Goal: Information Seeking & Learning: Learn about a topic

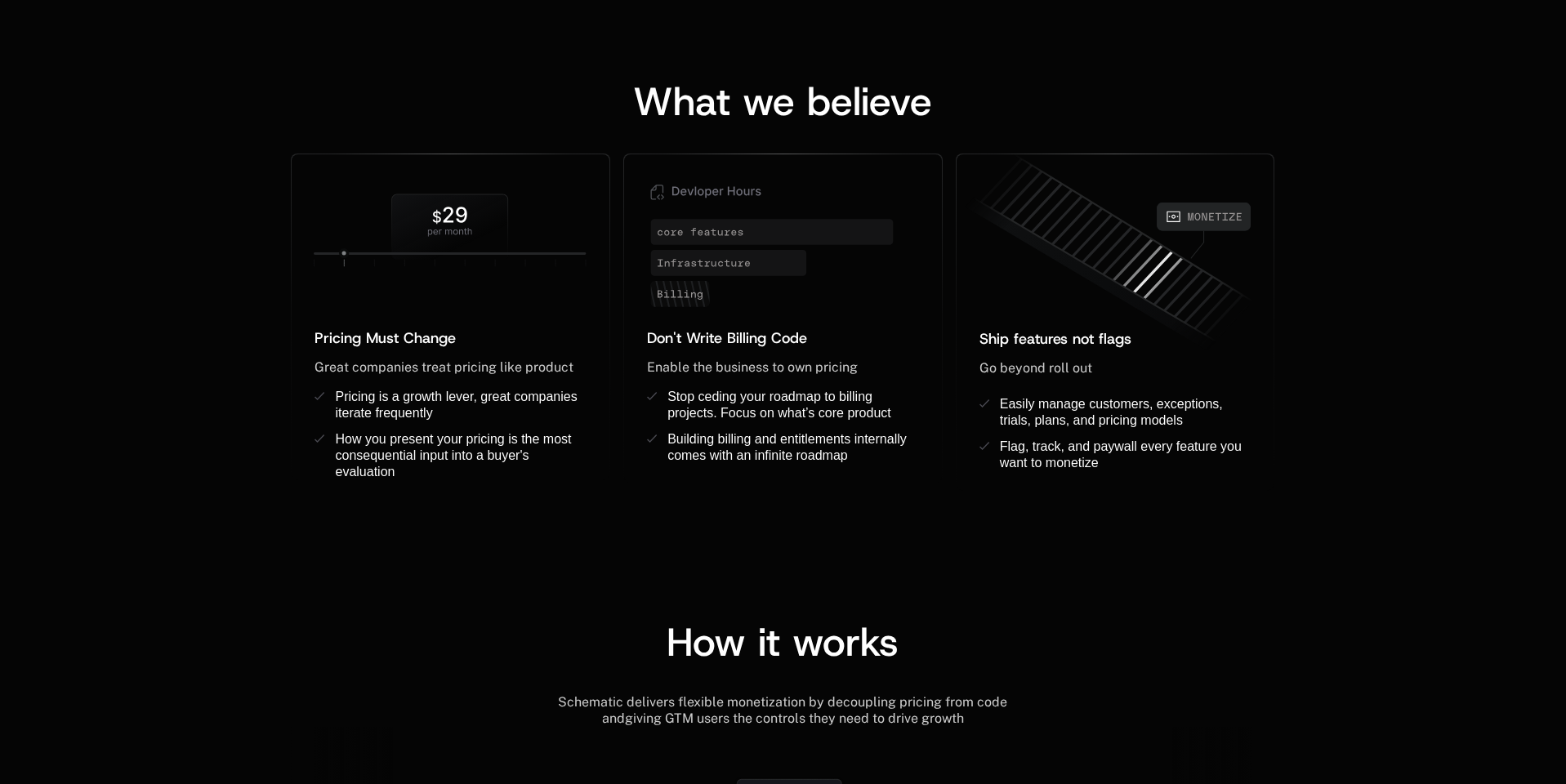
scroll to position [1258, 0]
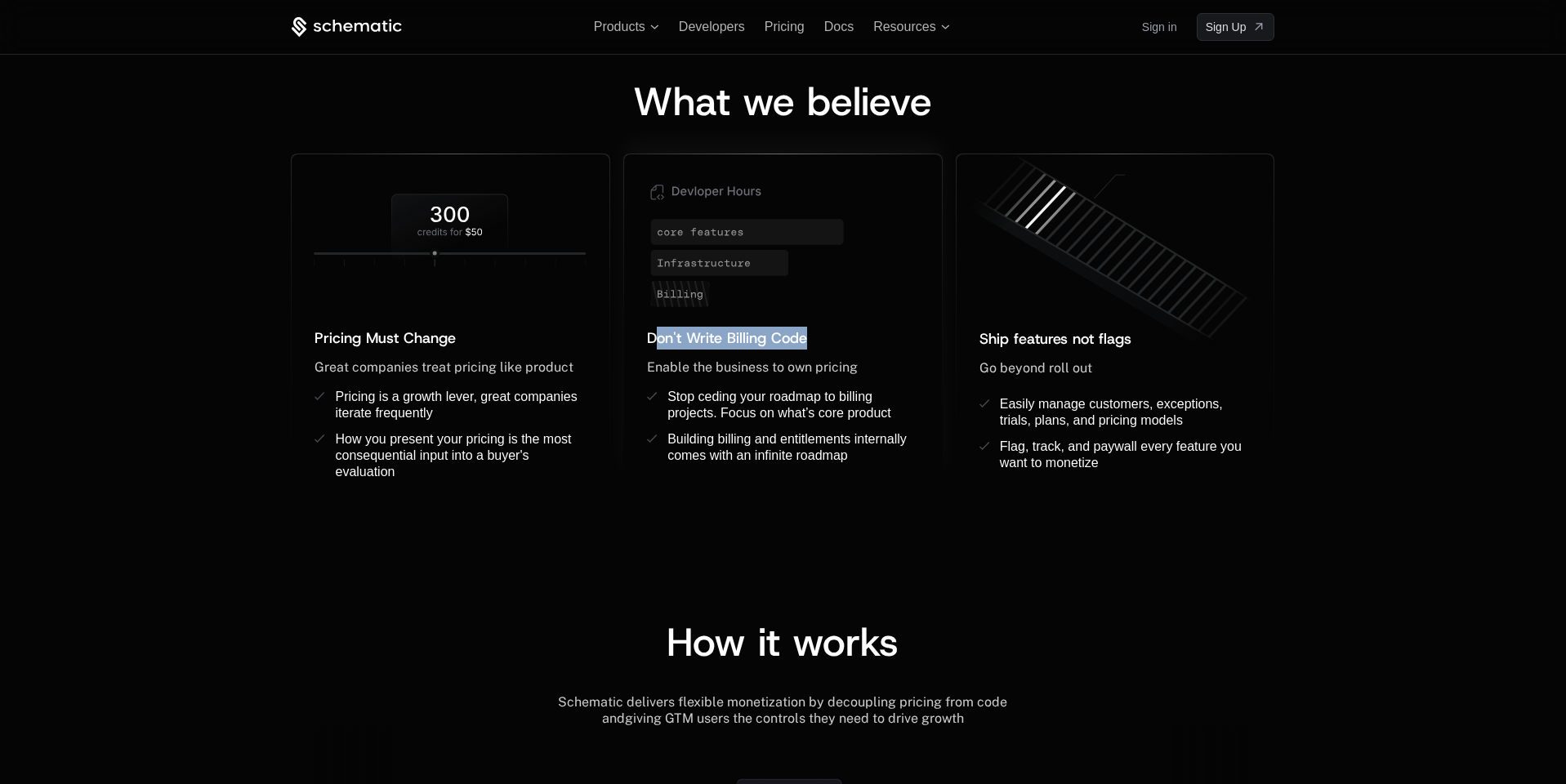
drag, startPoint x: 840, startPoint y: 344, endPoint x: 790, endPoint y: 327, distance: 52.8
click at [657, 326] on div "Don't Write Billing Code ﻿" at bounding box center [783, 338] width 272 height 23
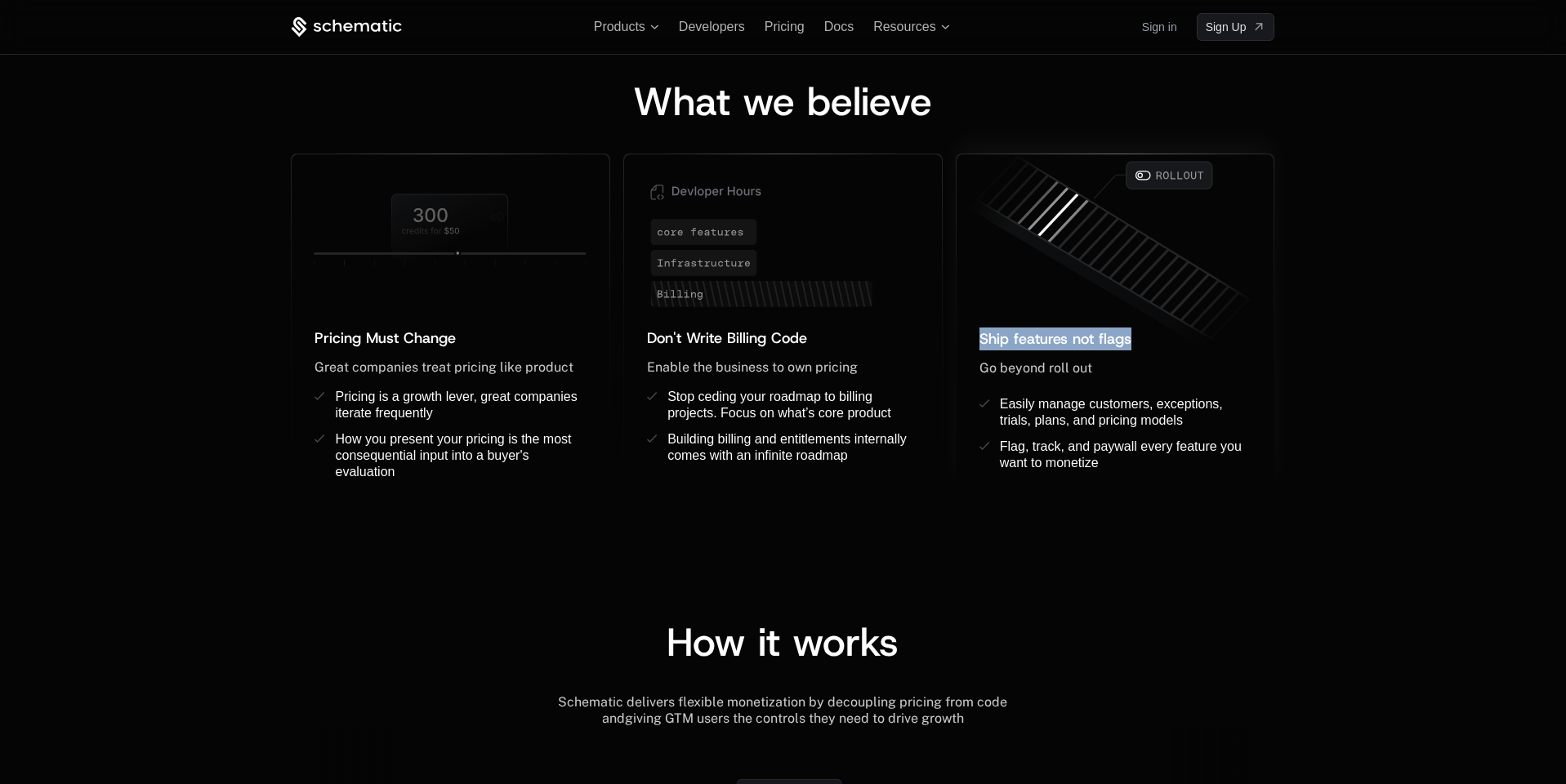
drag, startPoint x: 1023, startPoint y: 335, endPoint x: 1140, endPoint y: 346, distance: 117.5
click at [1140, 346] on div "Ship features not flags ﻿ Go beyond roll out ﻿ ﻿ Easily manage customers, excep…" at bounding box center [1115, 397] width 318 height 188
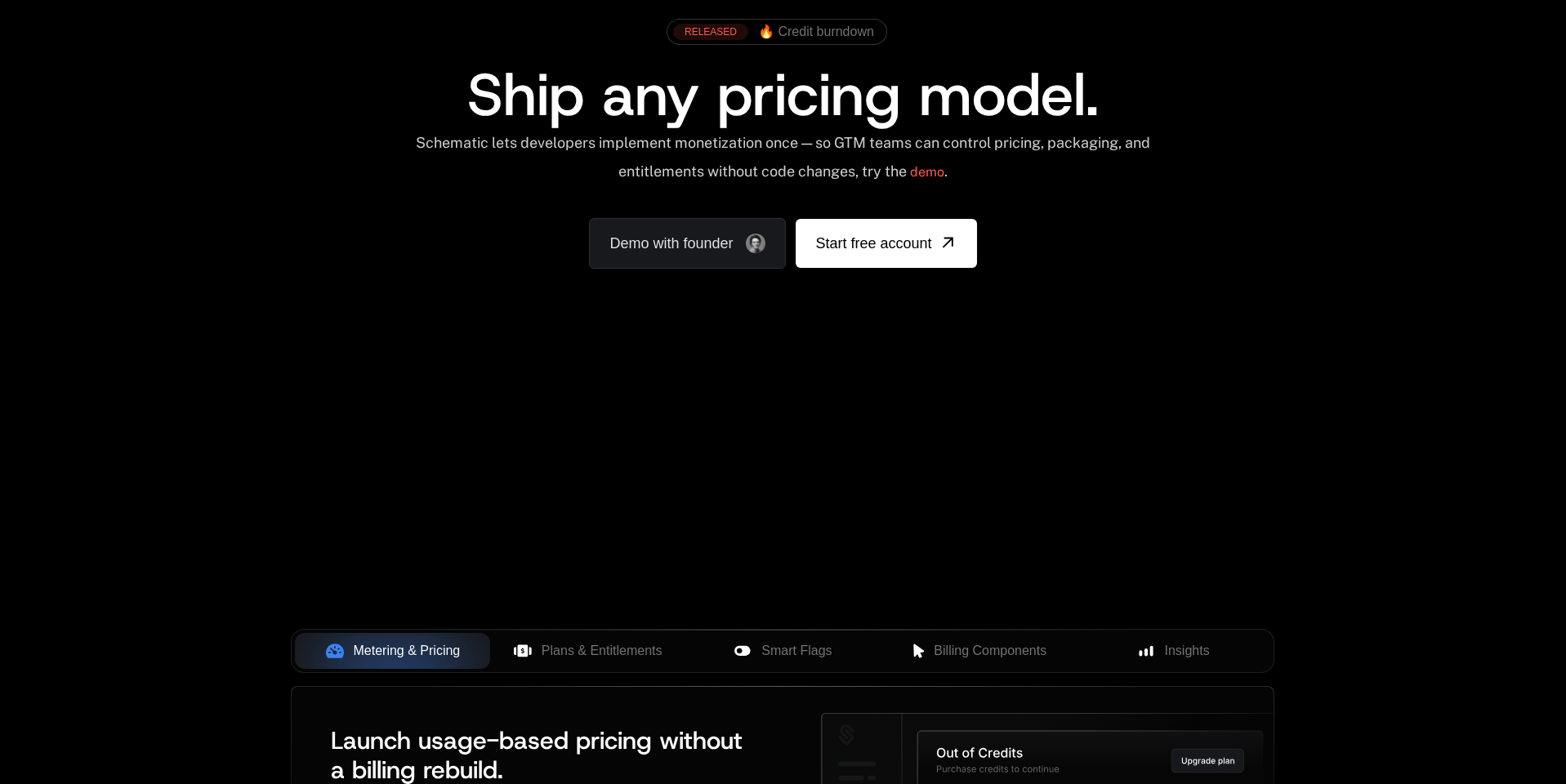
scroll to position [0, 0]
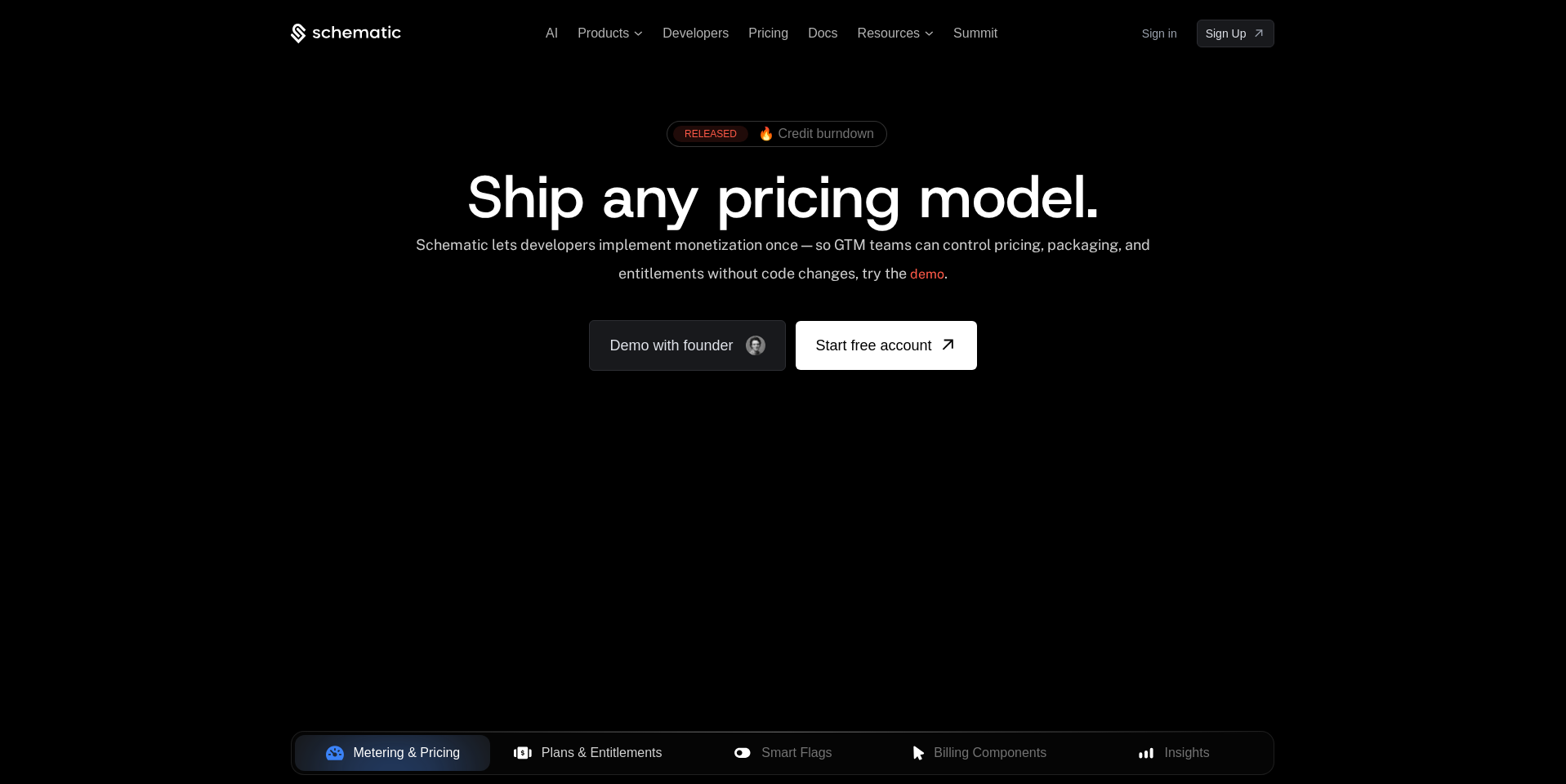
click at [569, 754] on span "Plans & Entitlements" at bounding box center [602, 753] width 121 height 19
drag, startPoint x: 444, startPoint y: 758, endPoint x: 681, endPoint y: 747, distance: 237.3
click at [447, 757] on span "Metering & Pricing" at bounding box center [407, 753] width 107 height 19
click at [789, 751] on span "Smart Flags" at bounding box center [797, 753] width 71 height 19
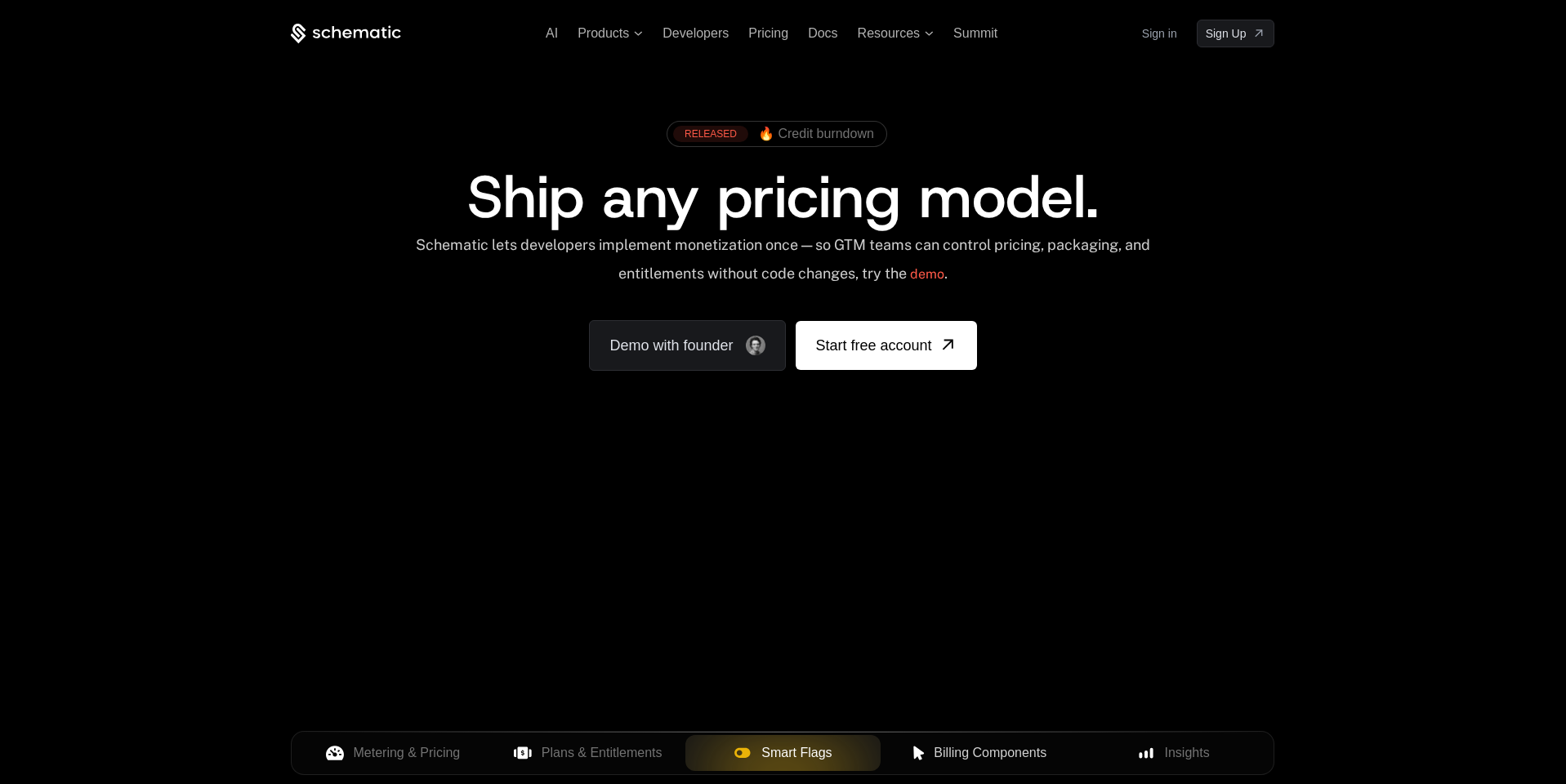
click at [987, 756] on span "Billing Components" at bounding box center [990, 753] width 113 height 19
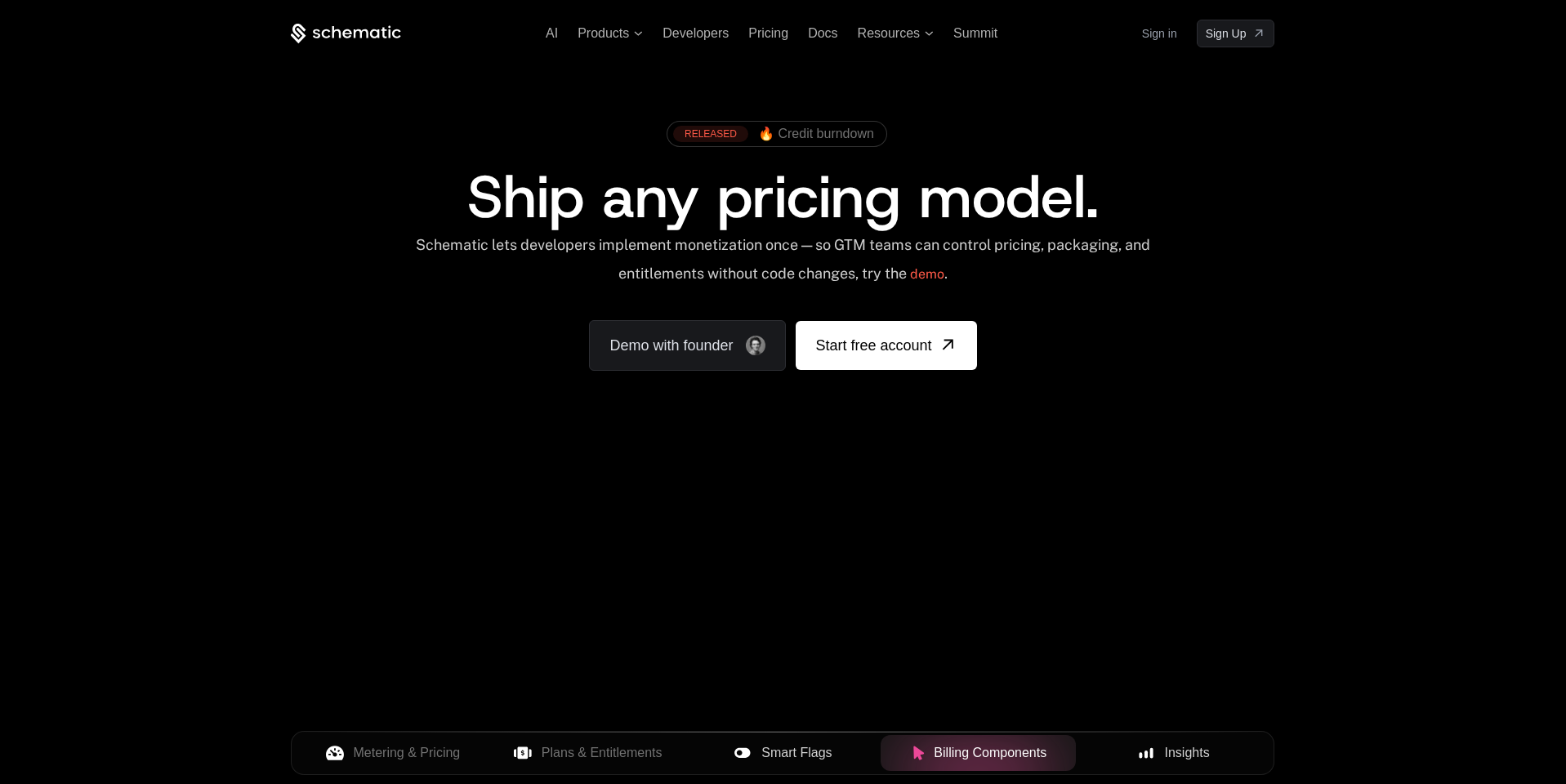
drag, startPoint x: 1078, startPoint y: 749, endPoint x: 1155, endPoint y: 748, distance: 77.0
click at [1155, 748] on div "Insights" at bounding box center [1173, 753] width 169 height 19
